Goal: Task Accomplishment & Management: Use online tool/utility

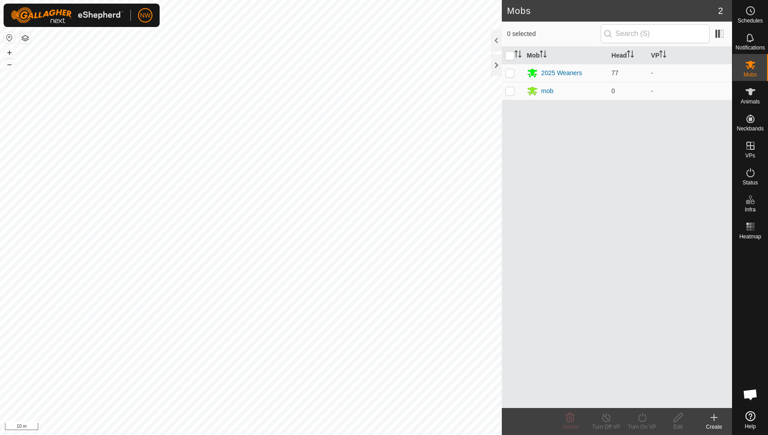
click at [502, 0] on html "NW Schedules Notifications Mobs Animals Neckbands VPs Status Infra Heatmap Help…" at bounding box center [384, 217] width 768 height 435
click at [511, 71] on p-checkbox at bounding box center [509, 72] width 9 height 7
checkbox input "true"
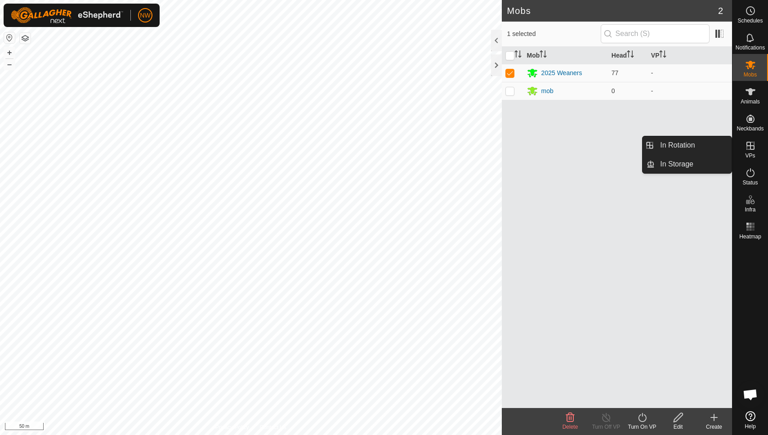
click at [747, 144] on icon at bounding box center [750, 145] width 11 height 11
click at [641, 415] on icon at bounding box center [641, 417] width 11 height 11
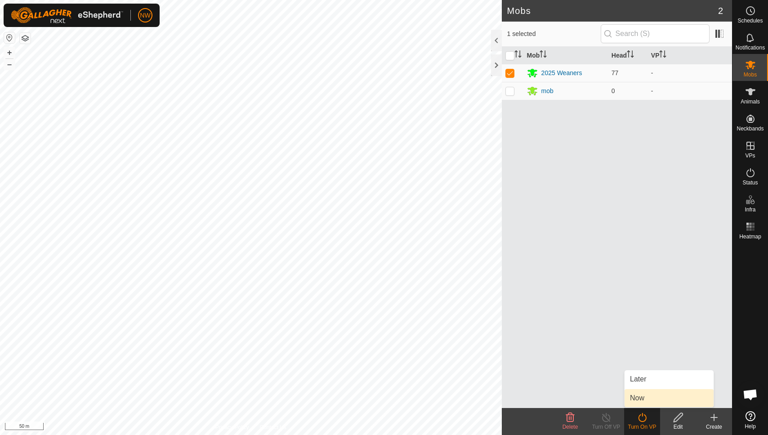
click at [643, 402] on link "Now" at bounding box center [668, 398] width 89 height 18
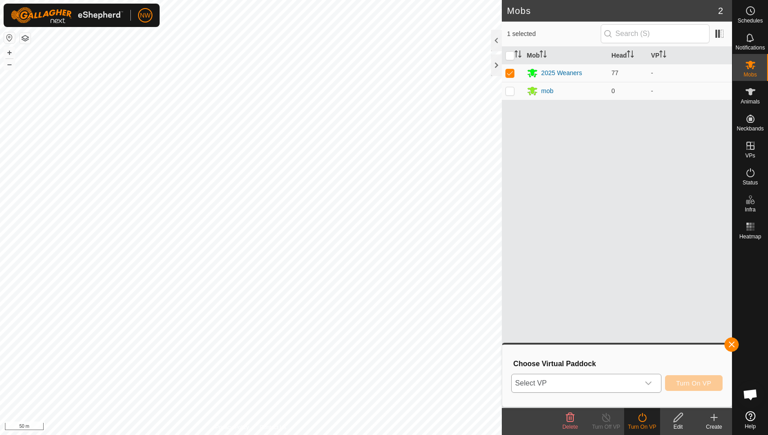
click at [645, 380] on div "dropdown trigger" at bounding box center [648, 383] width 18 height 18
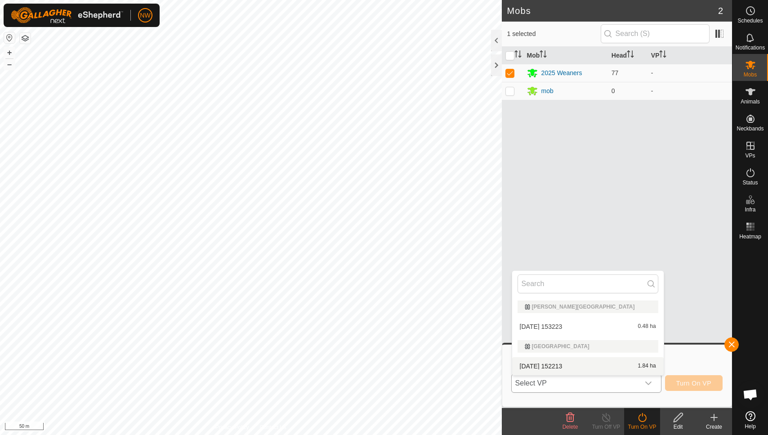
click at [554, 365] on li "[DATE] 152213 1.84 ha" at bounding box center [587, 366] width 151 height 18
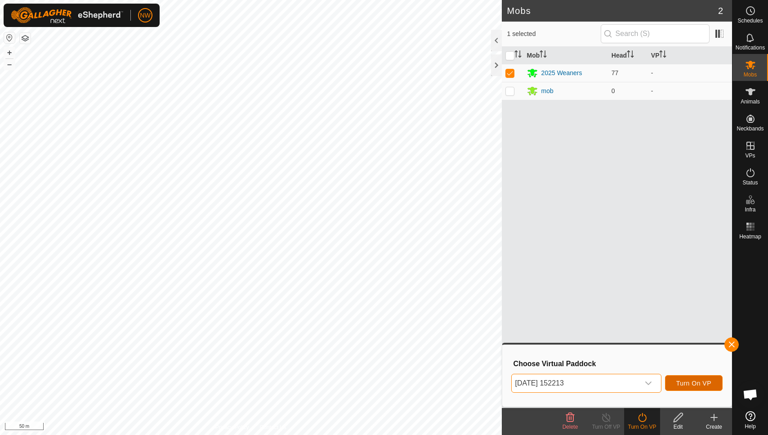
click at [680, 380] on span "Turn On VP" at bounding box center [693, 382] width 35 height 7
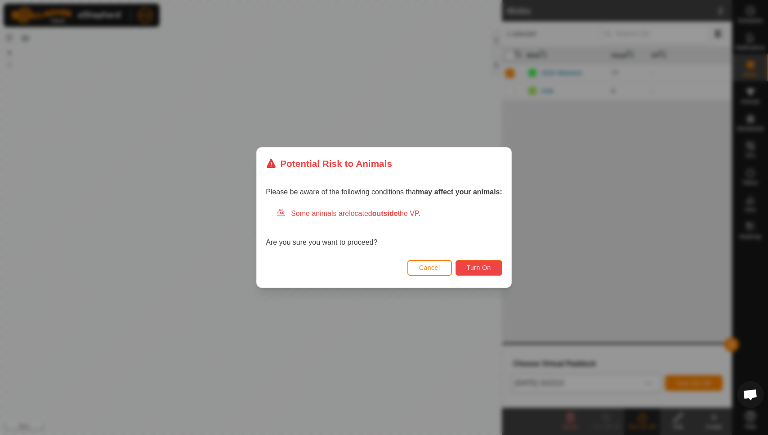
click at [471, 267] on span "Turn On" at bounding box center [479, 267] width 24 height 7
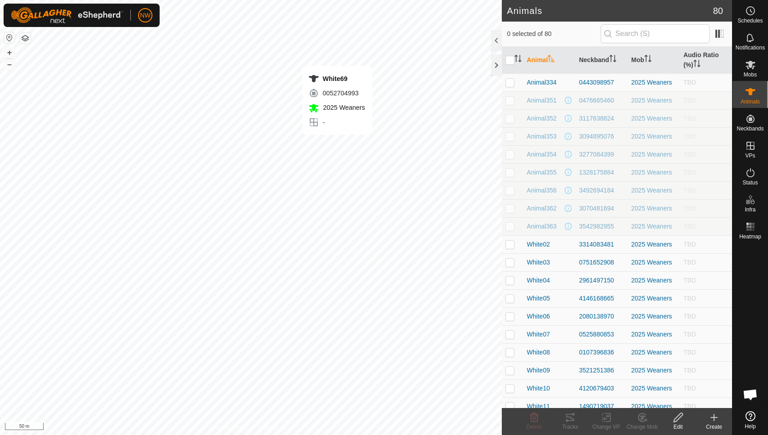
checkbox input "true"
click at [569, 413] on icon at bounding box center [570, 416] width 8 height 7
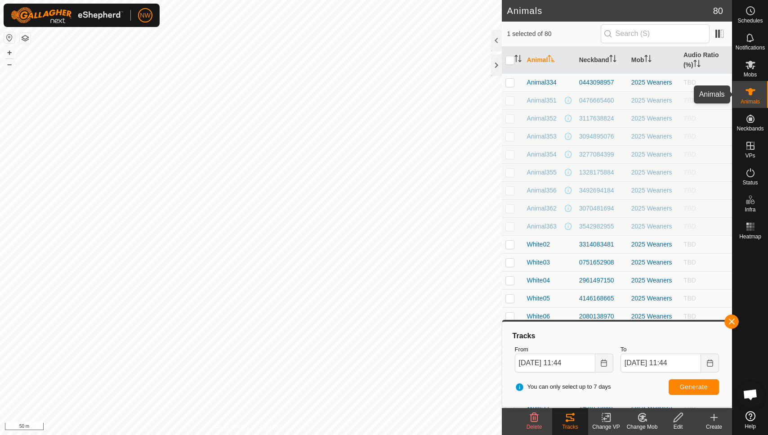
click at [749, 91] on icon at bounding box center [750, 91] width 10 height 7
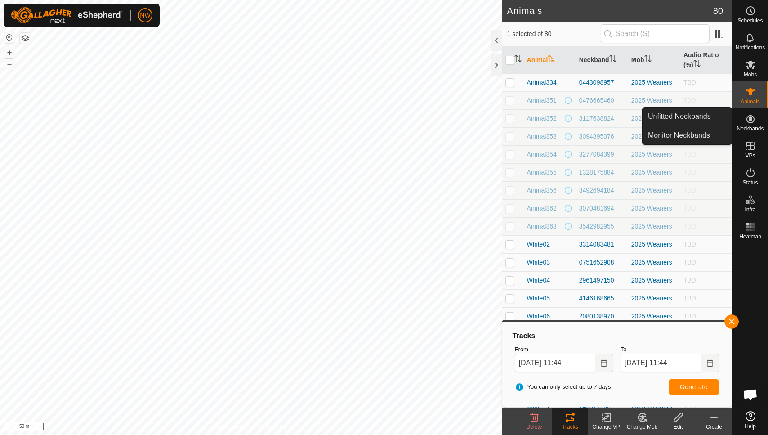
click at [749, 122] on icon at bounding box center [750, 119] width 8 height 8
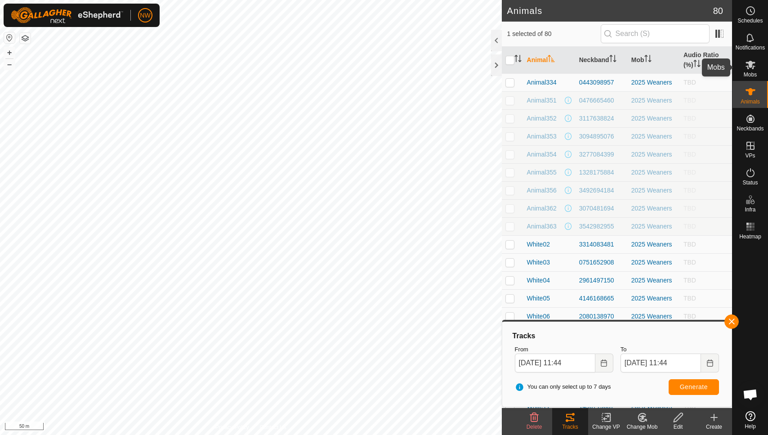
click at [748, 70] on es-mob-svg-icon at bounding box center [750, 65] width 16 height 14
